Goal: Transaction & Acquisition: Purchase product/service

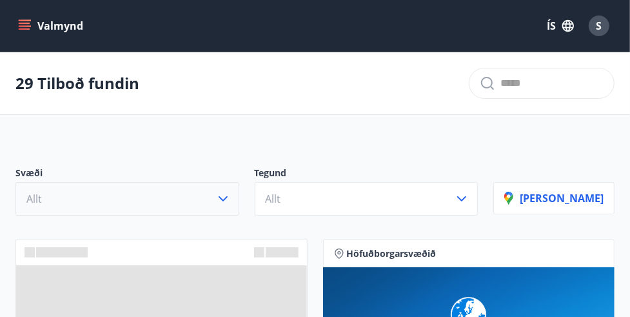
click at [231, 196] on icon "button" at bounding box center [222, 198] width 15 height 15
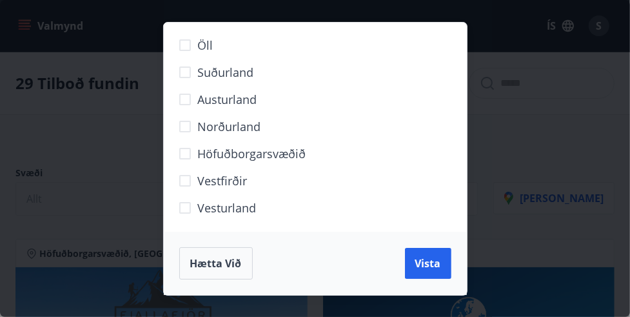
click at [235, 70] on span "Suðurland" at bounding box center [226, 72] width 56 height 17
click at [433, 261] on span "Vista" at bounding box center [428, 263] width 26 height 14
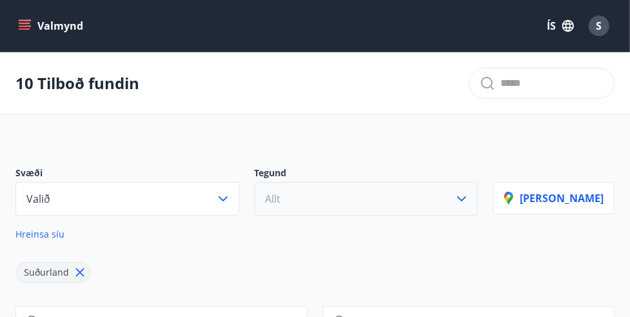
click at [470, 193] on icon "button" at bounding box center [461, 198] width 15 height 15
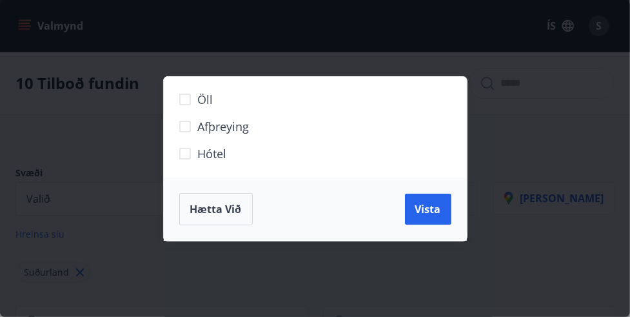
click at [206, 153] on span "Hótel" at bounding box center [212, 153] width 29 height 17
click at [431, 206] on span "Vista" at bounding box center [428, 209] width 26 height 14
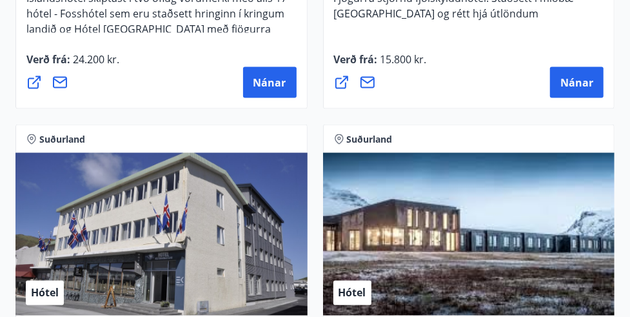
scroll to position [904, 0]
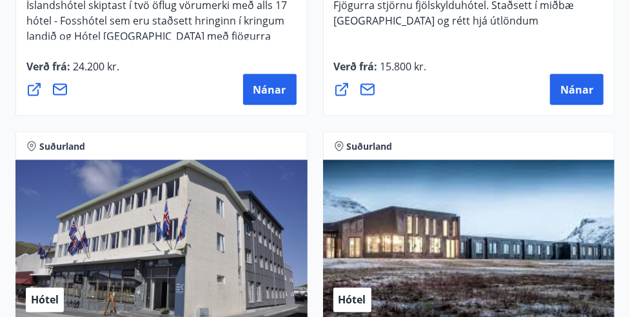
click at [340, 141] on icon at bounding box center [339, 146] width 10 height 10
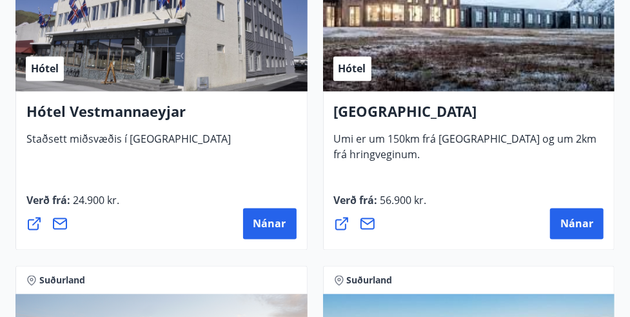
scroll to position [1138, 0]
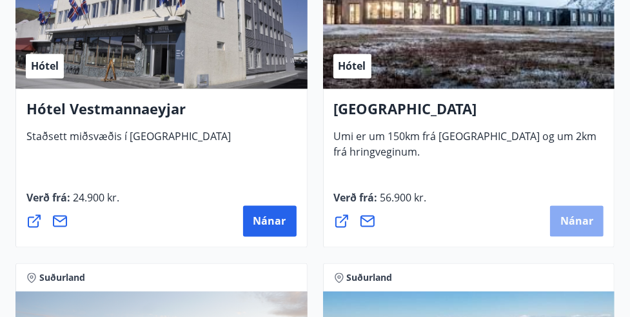
click at [577, 223] on span "Nánar" at bounding box center [576, 221] width 33 height 14
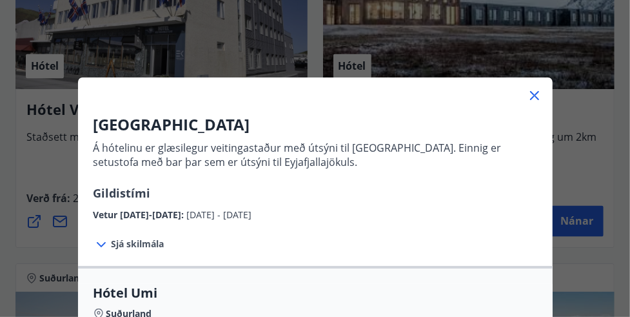
click at [534, 94] on icon at bounding box center [534, 95] width 15 height 15
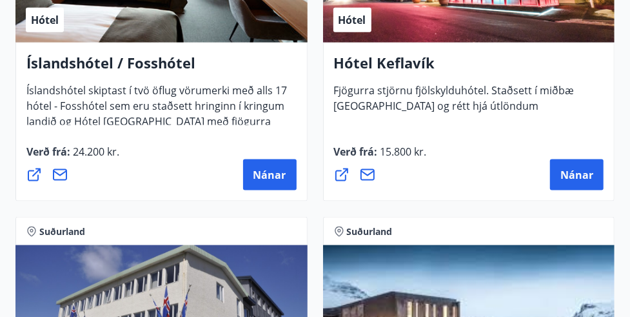
scroll to position [819, 0]
click at [270, 168] on span "Nánar" at bounding box center [269, 175] width 33 height 14
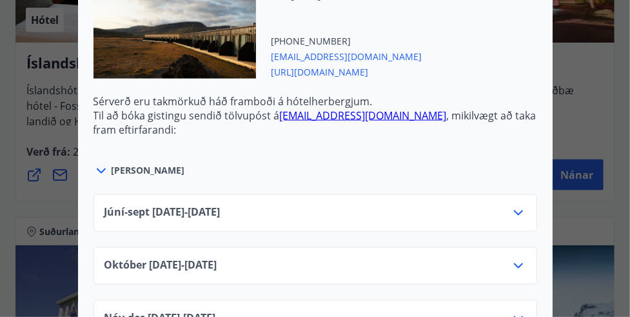
scroll to position [989, 0]
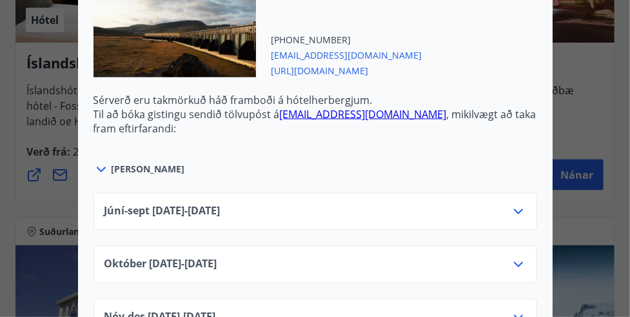
click at [517, 204] on icon at bounding box center [518, 211] width 15 height 15
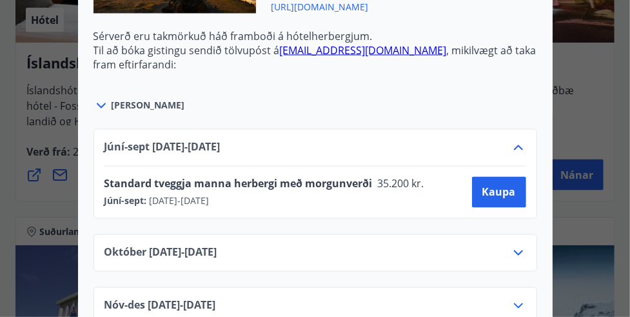
scroll to position [1061, 0]
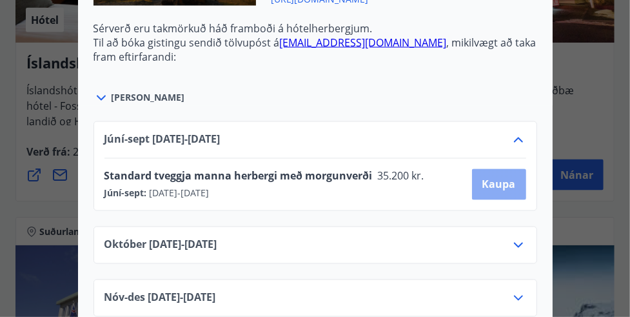
click at [494, 177] on span "Kaupa" at bounding box center [499, 184] width 34 height 14
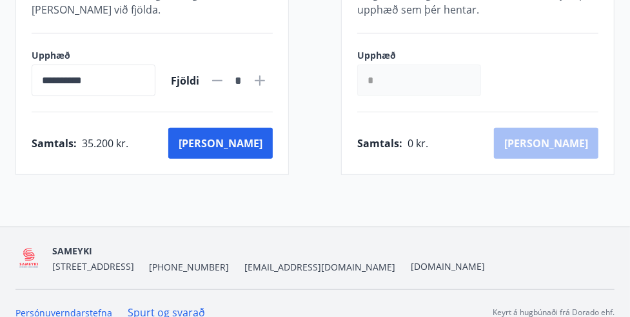
scroll to position [333, 0]
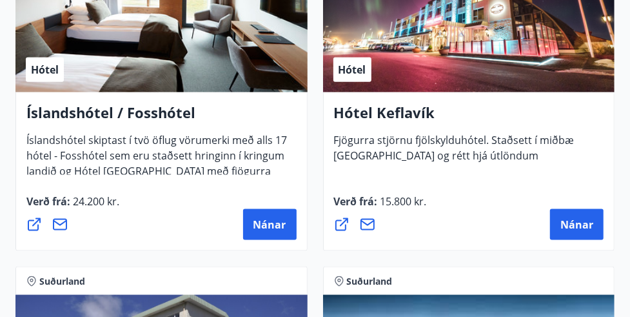
scroll to position [780, 0]
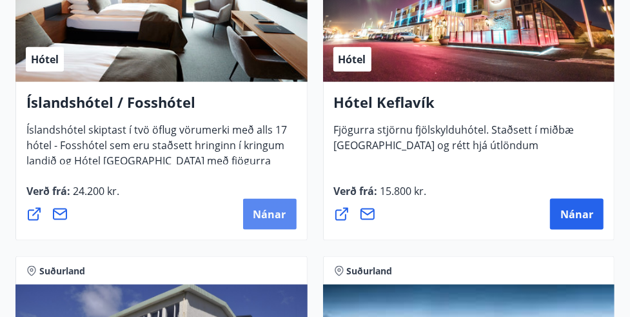
click at [263, 206] on button "Nánar" at bounding box center [270, 214] width 54 height 31
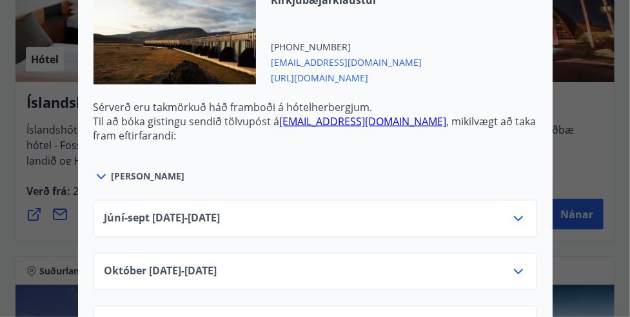
scroll to position [1009, 0]
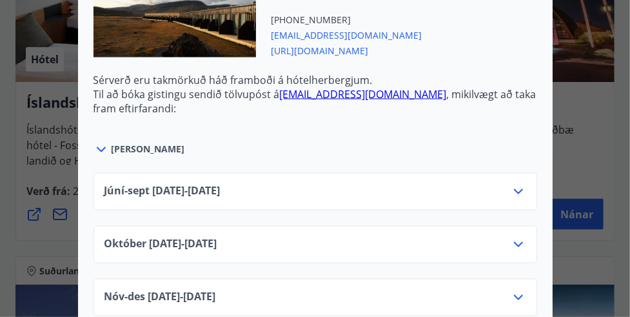
click at [516, 184] on icon at bounding box center [518, 191] width 15 height 15
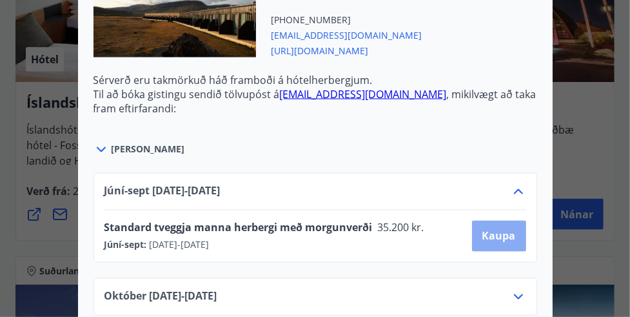
click at [505, 229] on span "Kaupa" at bounding box center [499, 236] width 34 height 14
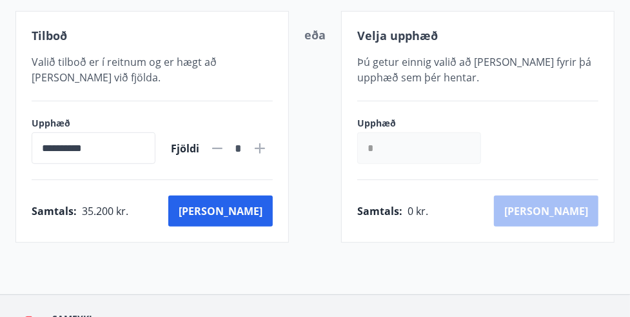
scroll to position [333, 0]
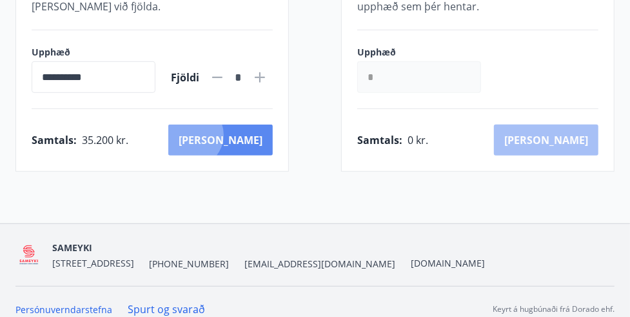
click at [248, 124] on button "[PERSON_NAME]" at bounding box center [220, 139] width 104 height 31
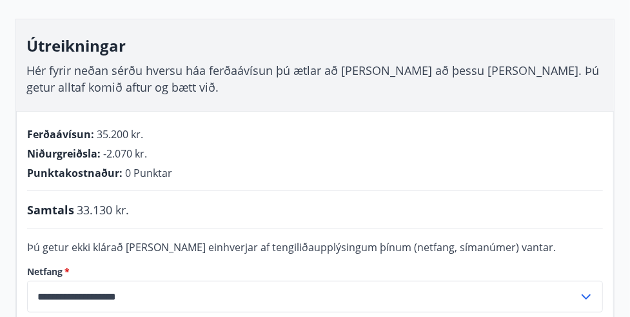
scroll to position [191, 0]
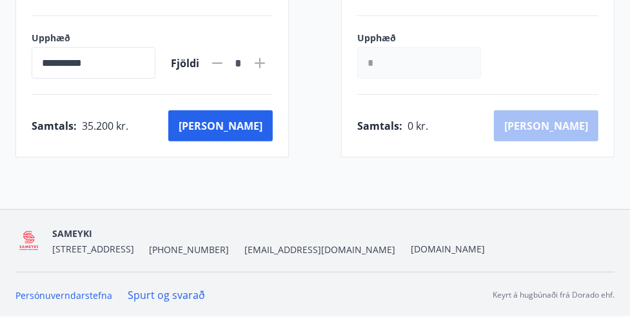
scroll to position [333, 0]
